Goal: Task Accomplishment & Management: Use online tool/utility

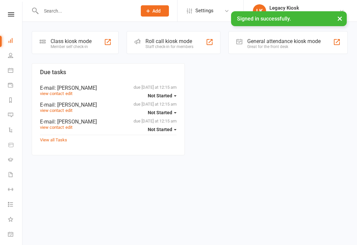
click at [93, 44] on div "Class kiosk mode Member self check-in" at bounding box center [75, 42] width 87 height 23
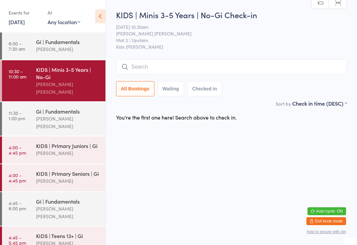
click at [183, 65] on input "search" at bounding box center [231, 66] width 231 height 15
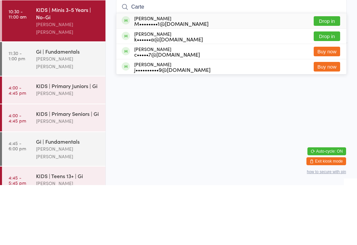
type input "Carte"
click at [331, 91] on button "Drop in" at bounding box center [327, 96] width 26 height 10
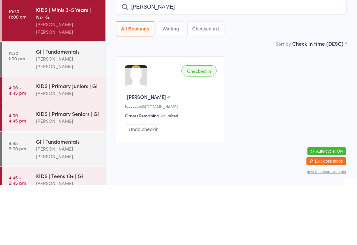
type input "[PERSON_NAME]"
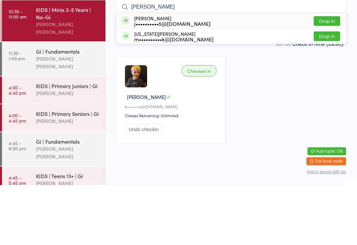
click at [334, 76] on button "Drop in" at bounding box center [327, 81] width 26 height 10
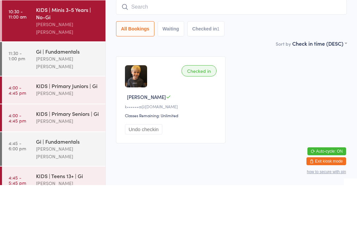
scroll to position [13, 0]
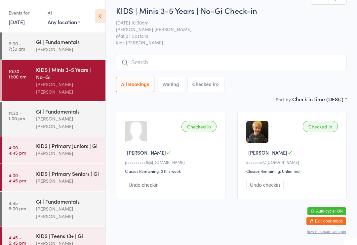
click at [40, 107] on div "Gi | Fundamentals" at bounding box center [68, 110] width 64 height 7
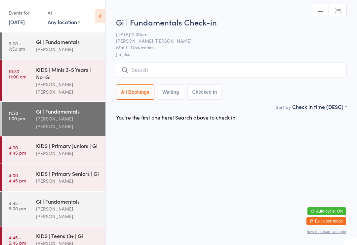
click at [189, 64] on input "search" at bounding box center [231, 69] width 231 height 15
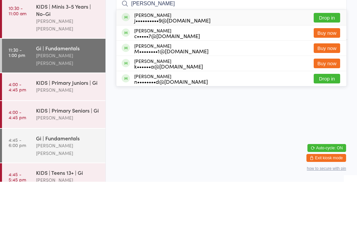
type input "[PERSON_NAME]"
click at [171, 81] on div "j••••••••••9@[DOMAIN_NAME]" at bounding box center [172, 83] width 76 height 5
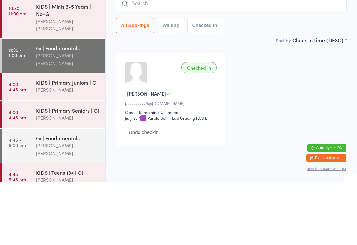
click at [270, 110] on div "Checked in [PERSON_NAME] j••••••••••9@[DOMAIN_NAME] Classes Remaining: Unlimite…" at bounding box center [231, 162] width 243 height 105
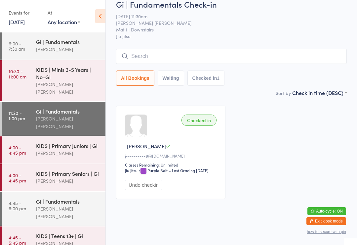
click at [257, 50] on input "search" at bounding box center [231, 56] width 231 height 15
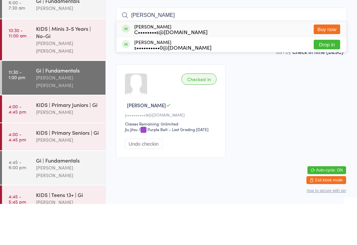
type input "[PERSON_NAME]"
click at [334, 81] on button "Drop in" at bounding box center [327, 86] width 26 height 10
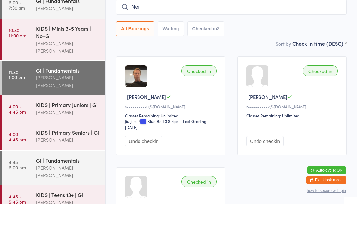
type input "[PERSON_NAME]"
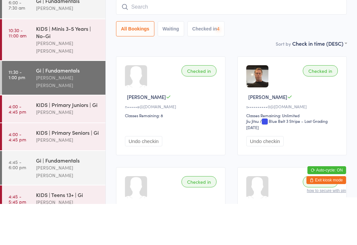
click at [313, 40] on input "search" at bounding box center [231, 47] width 231 height 15
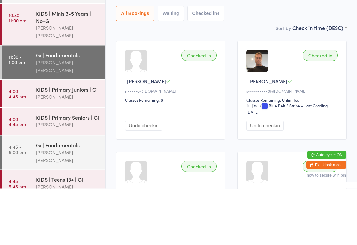
click at [214, 106] on div "Checked in" at bounding box center [199, 111] width 35 height 11
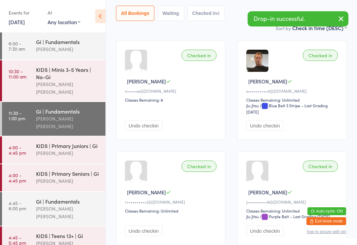
click at [203, 56] on div "Checked in" at bounding box center [199, 55] width 35 height 11
click at [151, 129] on button "Undo checkin" at bounding box center [143, 125] width 37 height 10
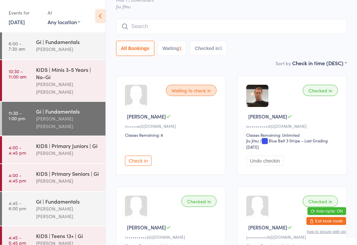
scroll to position [40, 0]
click at [223, 32] on input "search" at bounding box center [231, 26] width 231 height 15
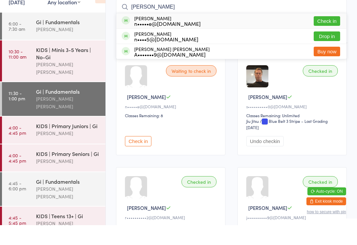
type input "[PERSON_NAME]"
click at [327, 51] on button "Drop in" at bounding box center [327, 56] width 26 height 10
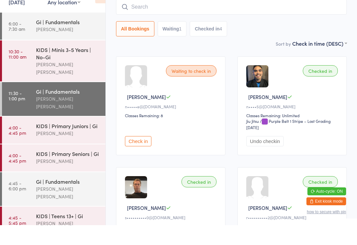
click at [256, 19] on input "search" at bounding box center [231, 26] width 231 height 15
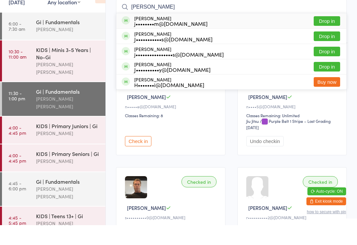
type input "[PERSON_NAME]"
click at [163, 56] on div "J•••••••••••s@[DOMAIN_NAME]" at bounding box center [173, 58] width 78 height 5
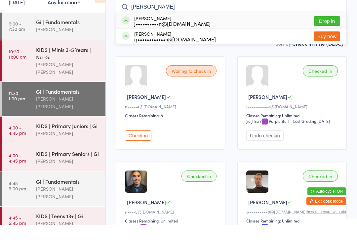
type input "[PERSON_NAME]"
click at [334, 36] on button "Drop in" at bounding box center [327, 41] width 26 height 10
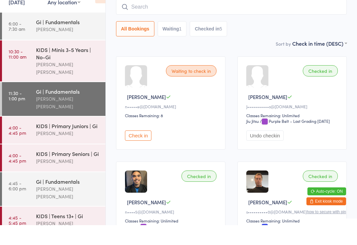
scroll to position [60, 0]
